Goal: Navigation & Orientation: Understand site structure

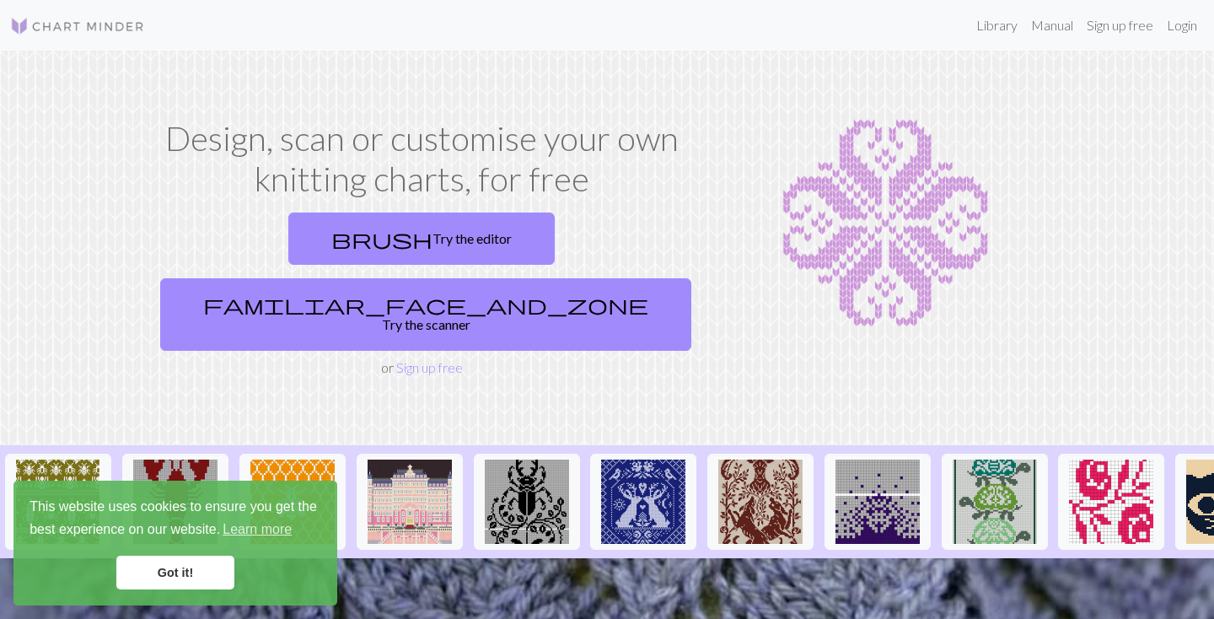
click at [158, 576] on link "Got it!" at bounding box center [175, 572] width 118 height 34
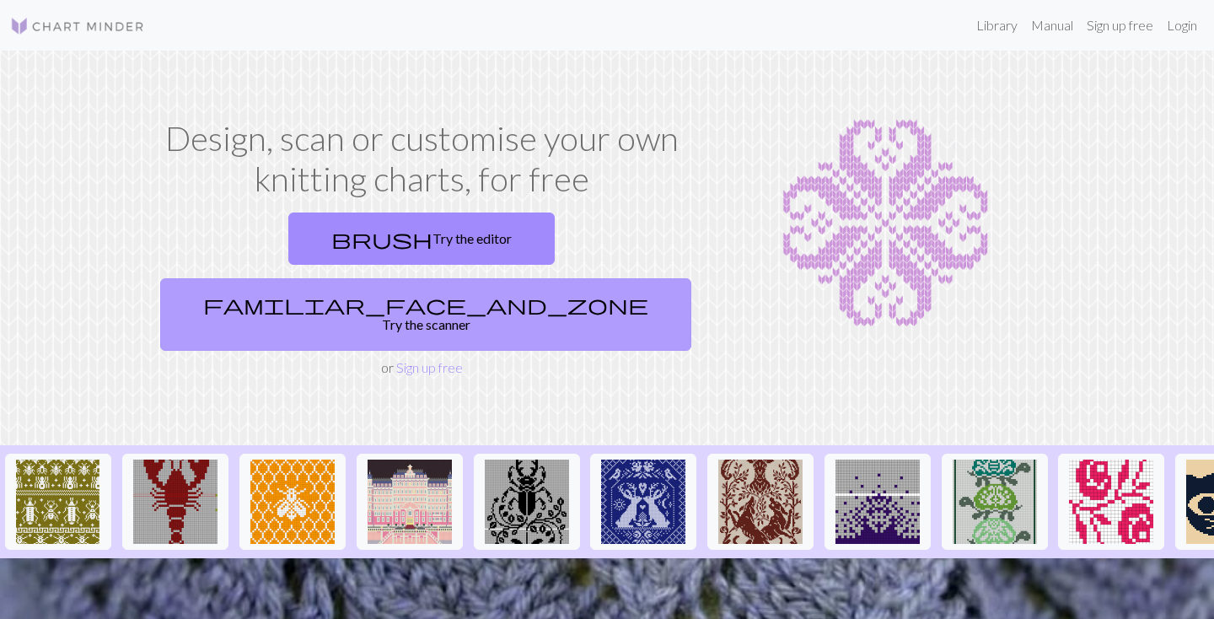
click at [550, 278] on link "familiar_face_and_zone Try the scanner" at bounding box center [425, 314] width 531 height 72
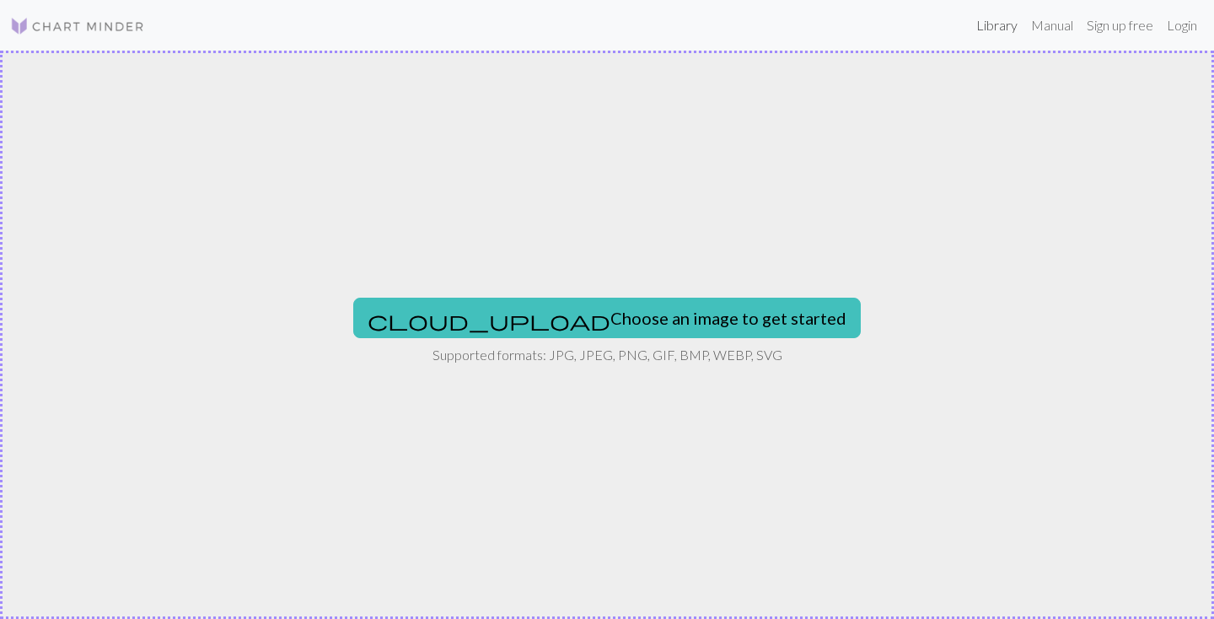
click at [981, 24] on link "Library" at bounding box center [996, 25] width 55 height 34
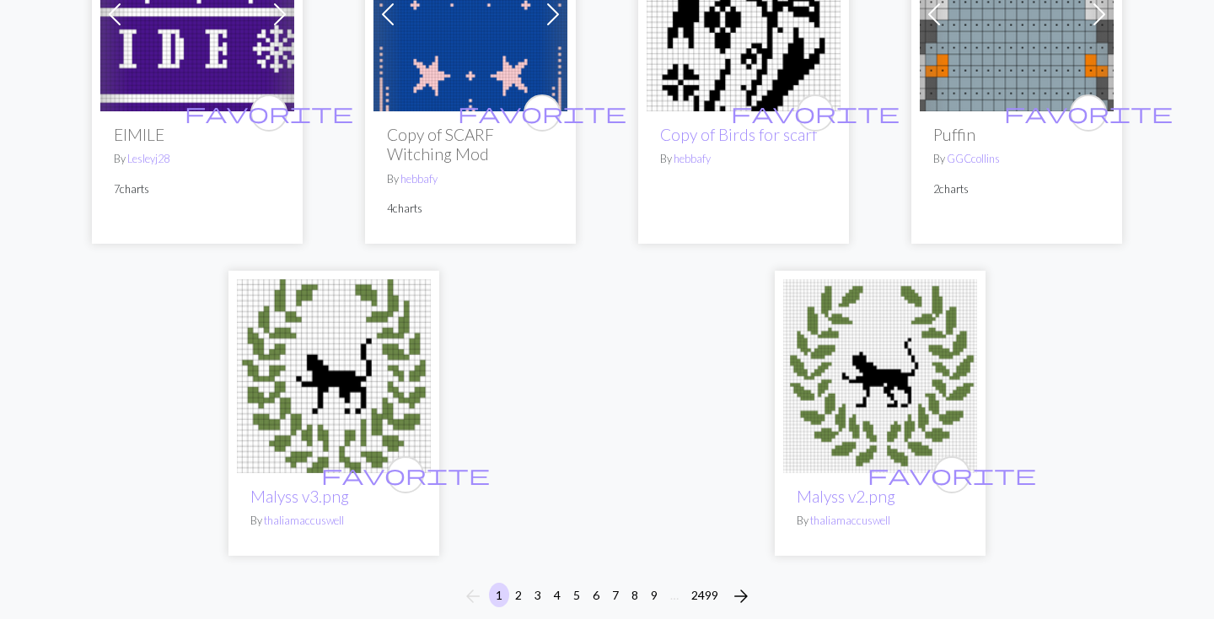
scroll to position [4456, 0]
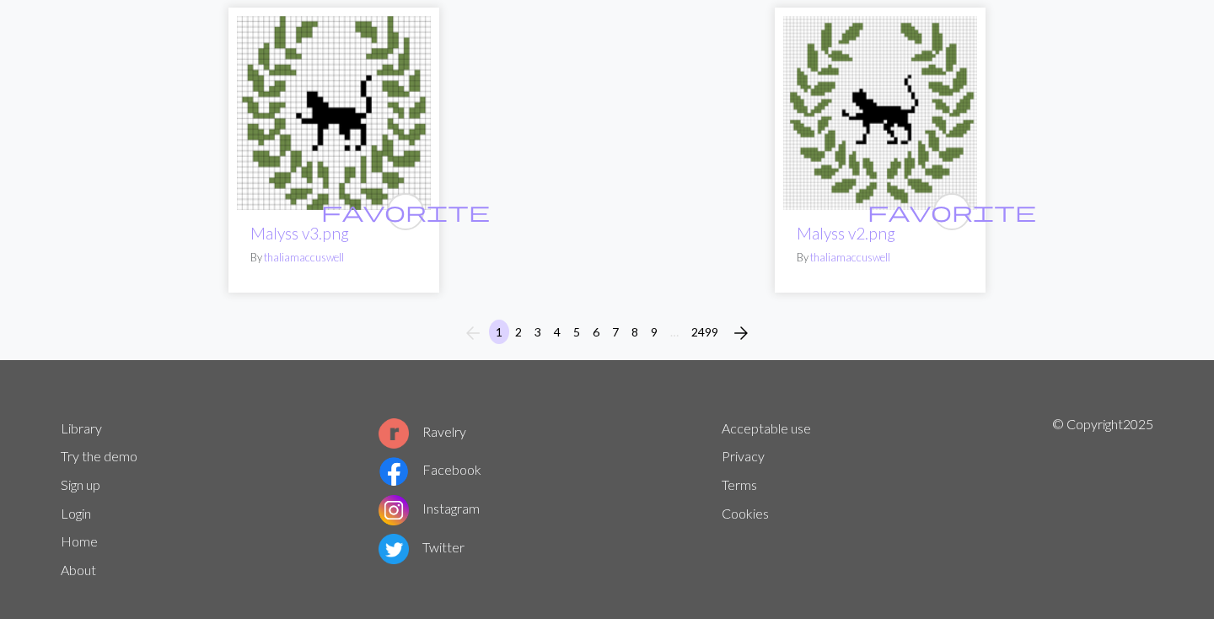
click at [80, 561] on link "About" at bounding box center [78, 569] width 35 height 16
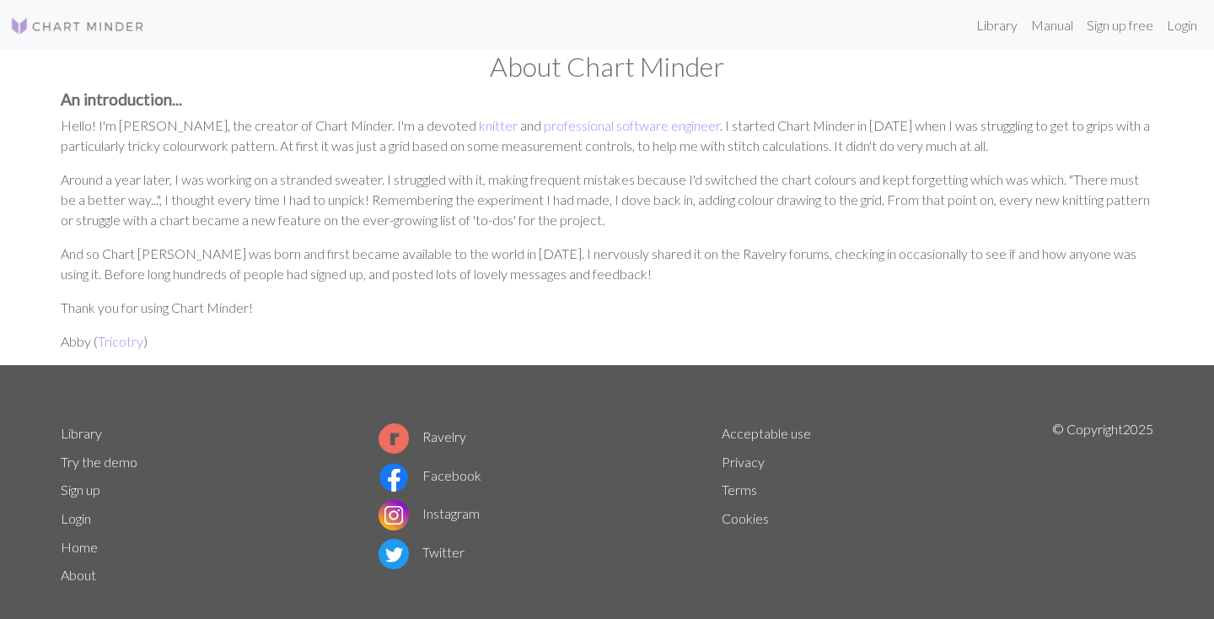
click at [96, 33] on img at bounding box center [77, 26] width 135 height 20
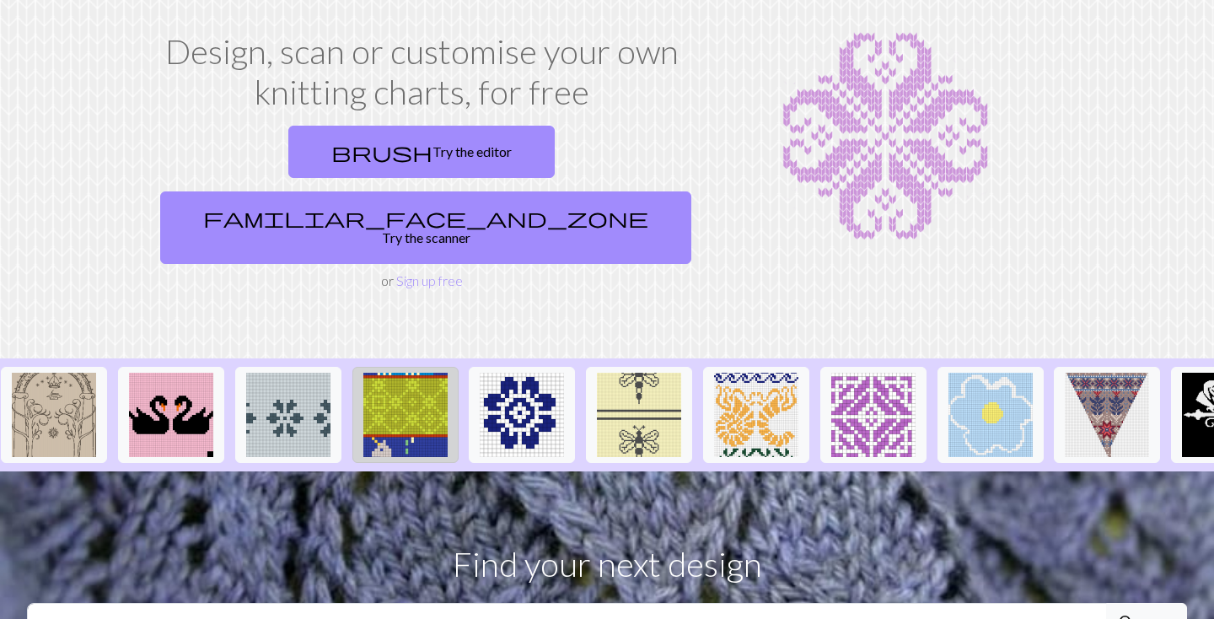
scroll to position [0, 1711]
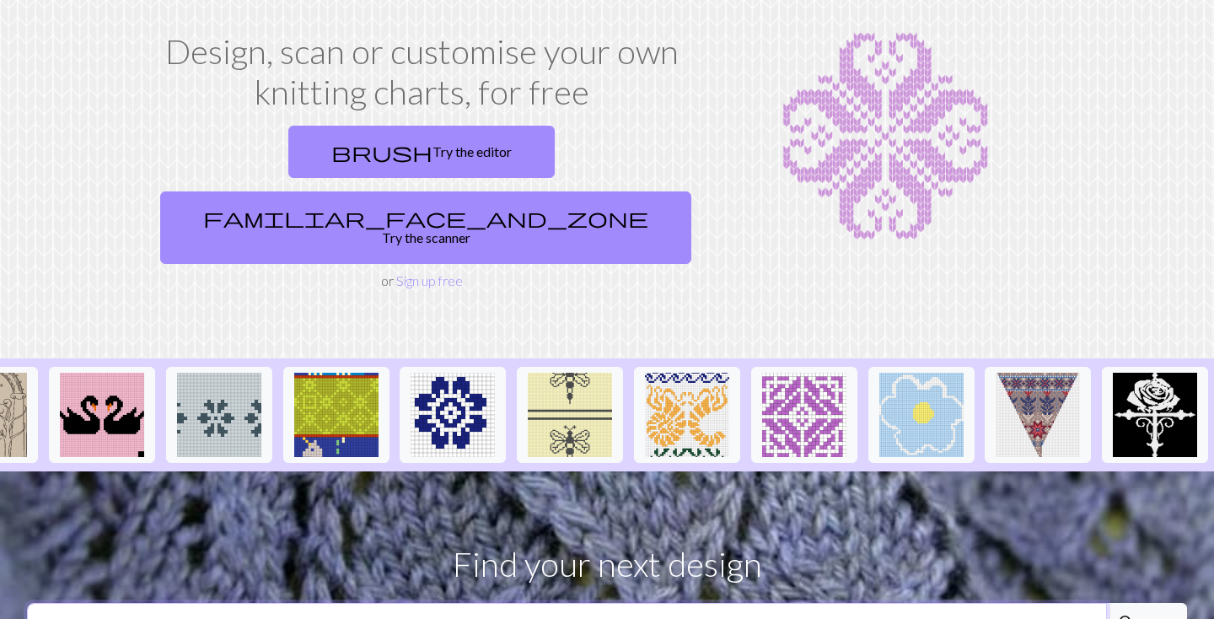
click at [466, 603] on input "text" at bounding box center [567, 623] width 1080 height 40
